Goal: Task Accomplishment & Management: Manage account settings

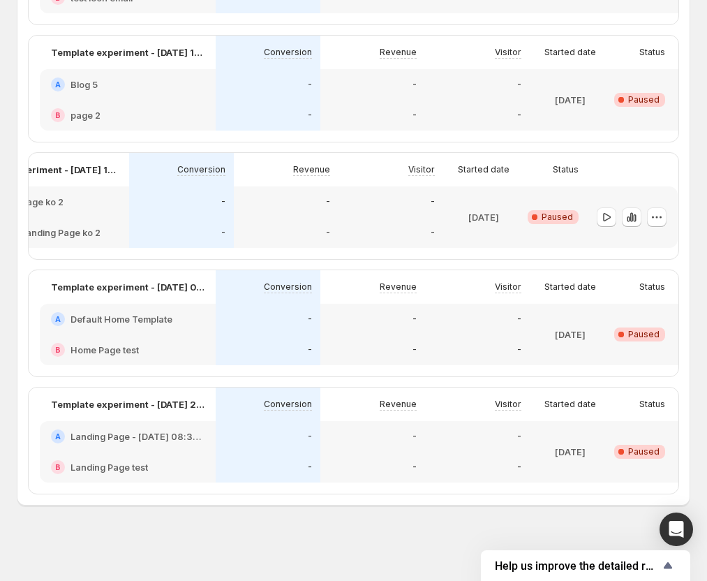
scroll to position [0, 90]
click at [624, 224] on icon "button" at bounding box center [628, 217] width 14 height 14
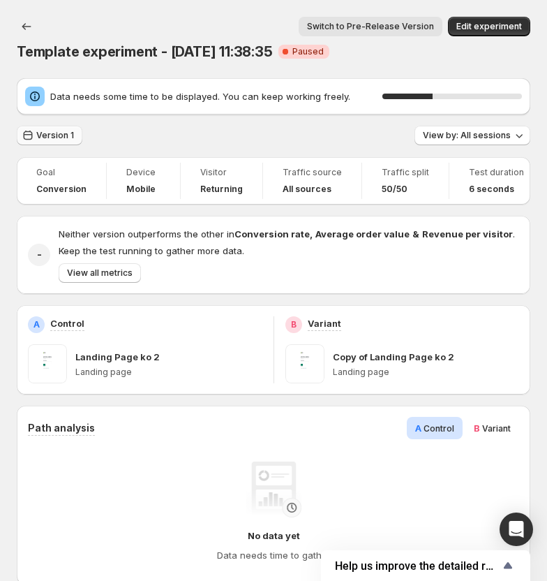
click at [59, 135] on span "Version 1" at bounding box center [55, 135] width 38 height 11
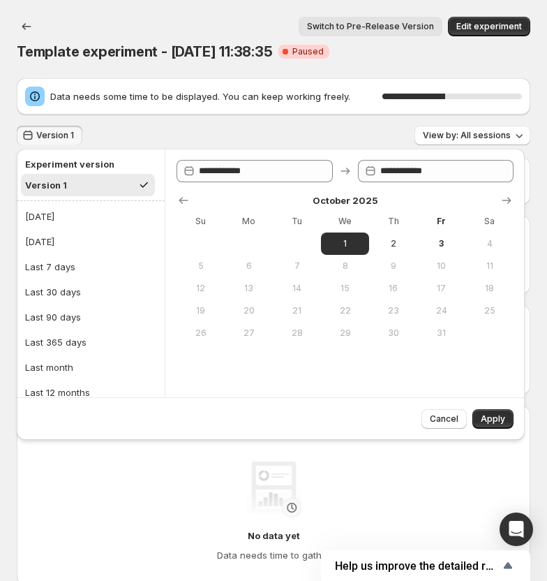
click at [59, 135] on span "Version 1" at bounding box center [55, 135] width 38 height 11
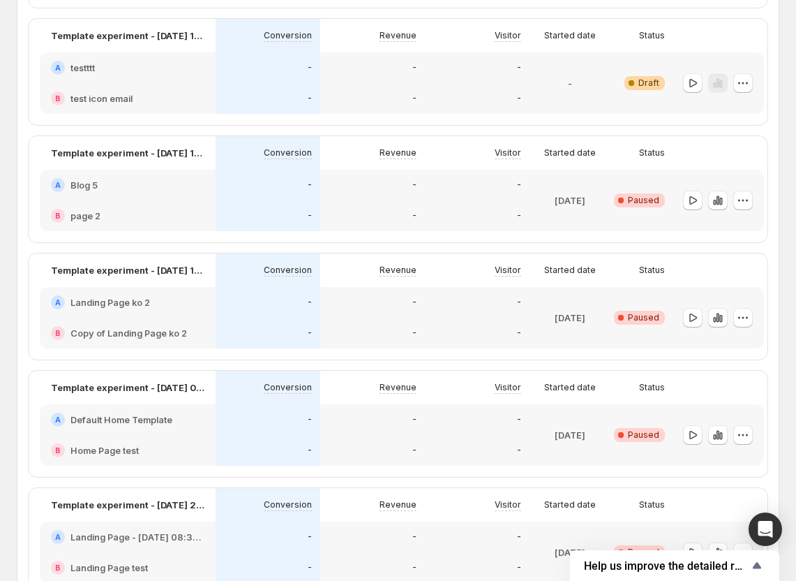
scroll to position [740, 0]
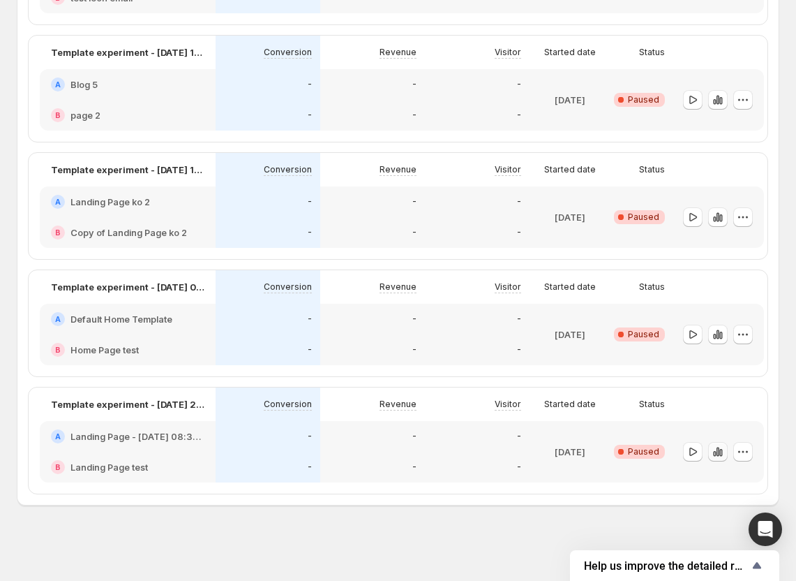
click at [712, 445] on icon "button" at bounding box center [718, 452] width 14 height 14
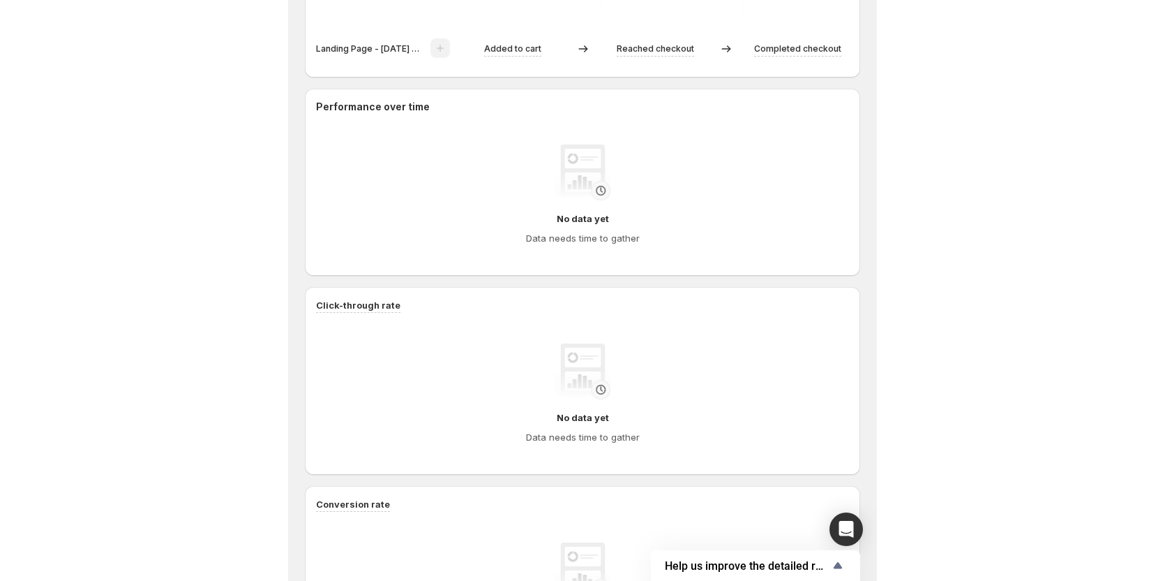
scroll to position [558, 0]
